Goal: Transaction & Acquisition: Purchase product/service

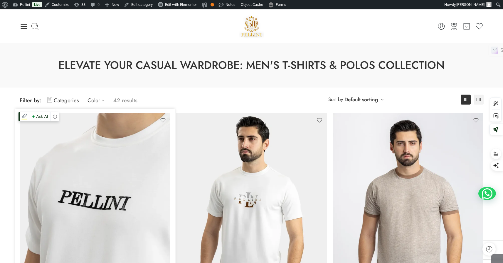
click at [137, 188] on img at bounding box center [95, 213] width 151 height 201
click at [111, 182] on img at bounding box center [95, 213] width 151 height 201
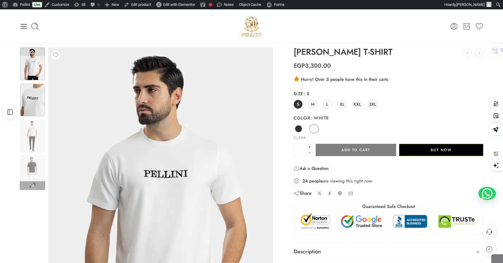
click at [35, 99] on img at bounding box center [32, 100] width 25 height 33
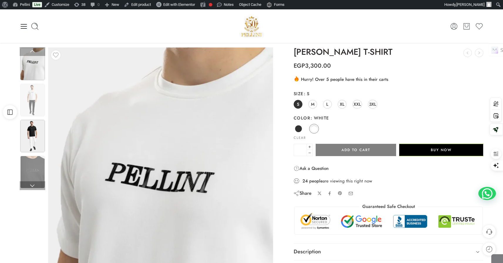
click at [37, 122] on img at bounding box center [32, 136] width 25 height 33
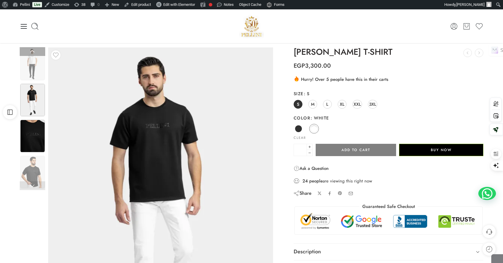
click at [37, 131] on img at bounding box center [32, 136] width 25 height 33
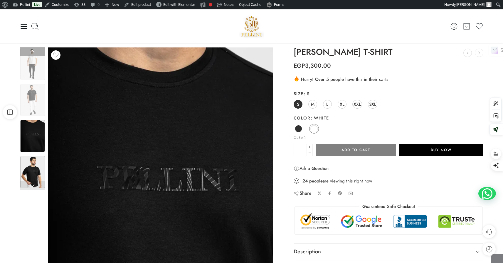
click at [37, 162] on img at bounding box center [32, 172] width 25 height 33
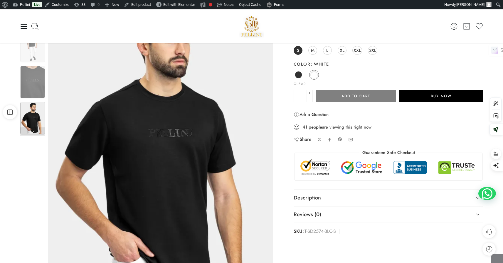
scroll to position [46, 0]
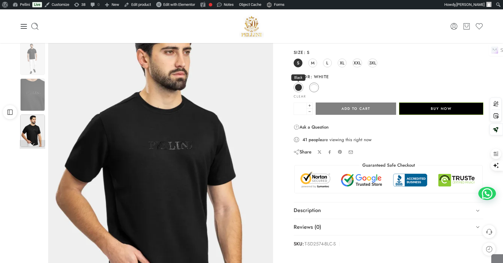
click at [299, 87] on span at bounding box center [298, 87] width 7 height 7
click at [311, 87] on span at bounding box center [313, 87] width 7 height 7
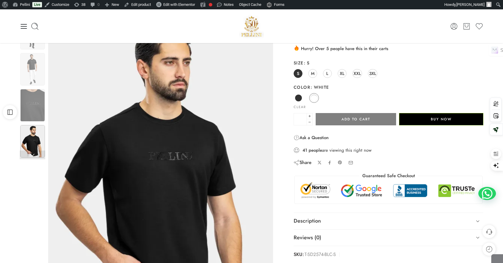
scroll to position [19, 0]
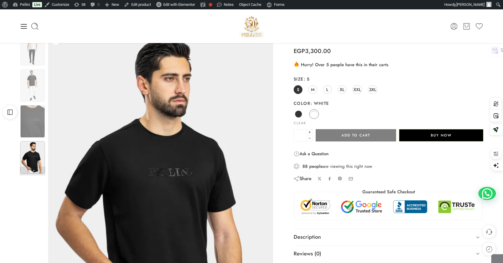
click at [308, 115] on div "Black White" at bounding box center [388, 114] width 190 height 11
